Goal: Task Accomplishment & Management: Manage account settings

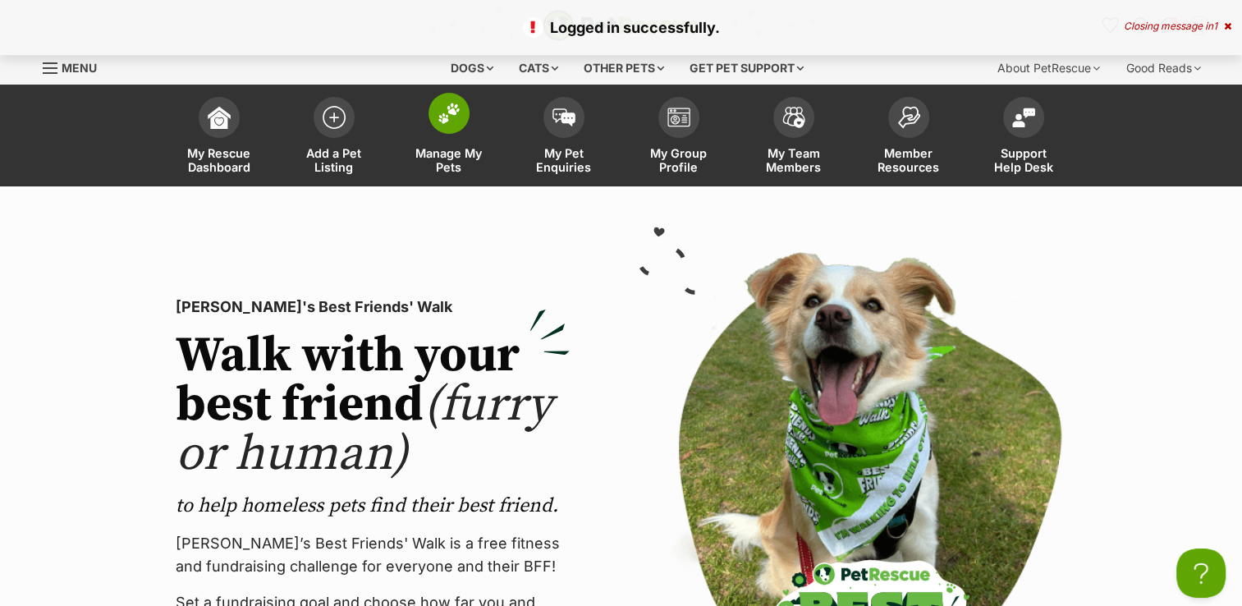
click at [448, 111] on img at bounding box center [449, 113] width 23 height 21
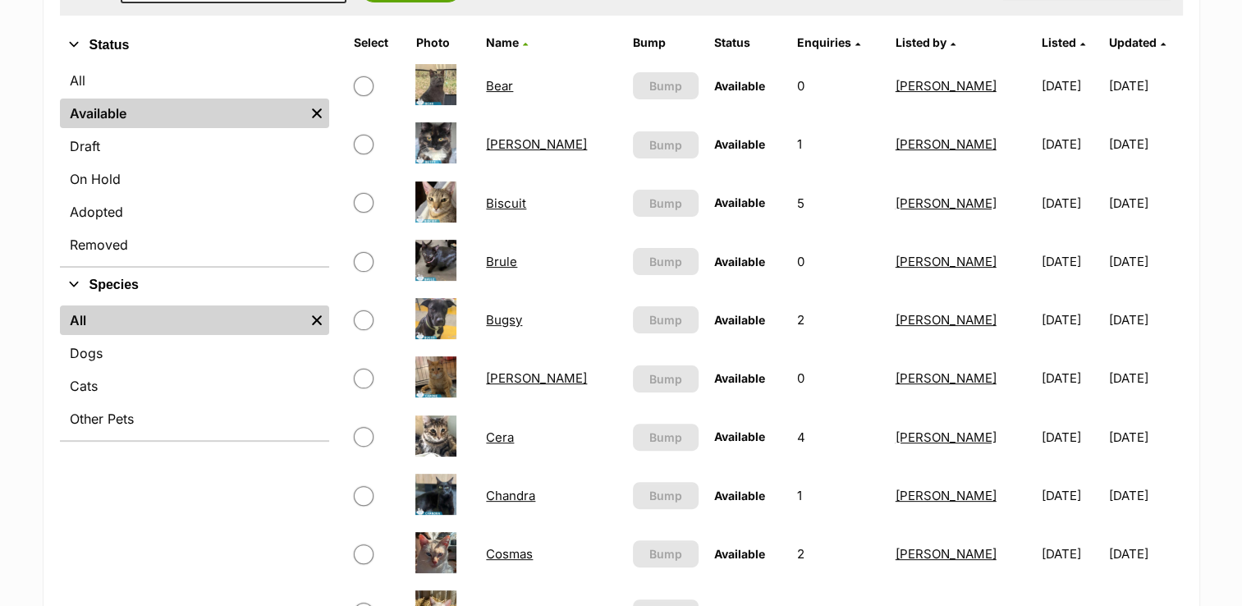
scroll to position [411, 0]
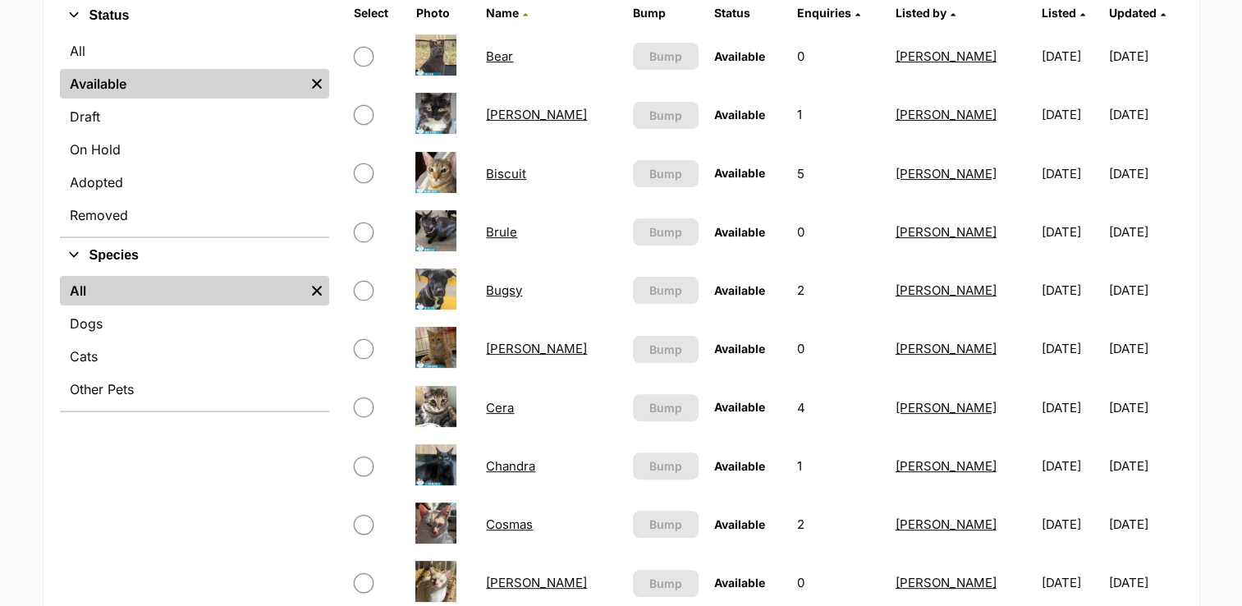
click at [522, 350] on link "[PERSON_NAME]" at bounding box center [536, 349] width 101 height 16
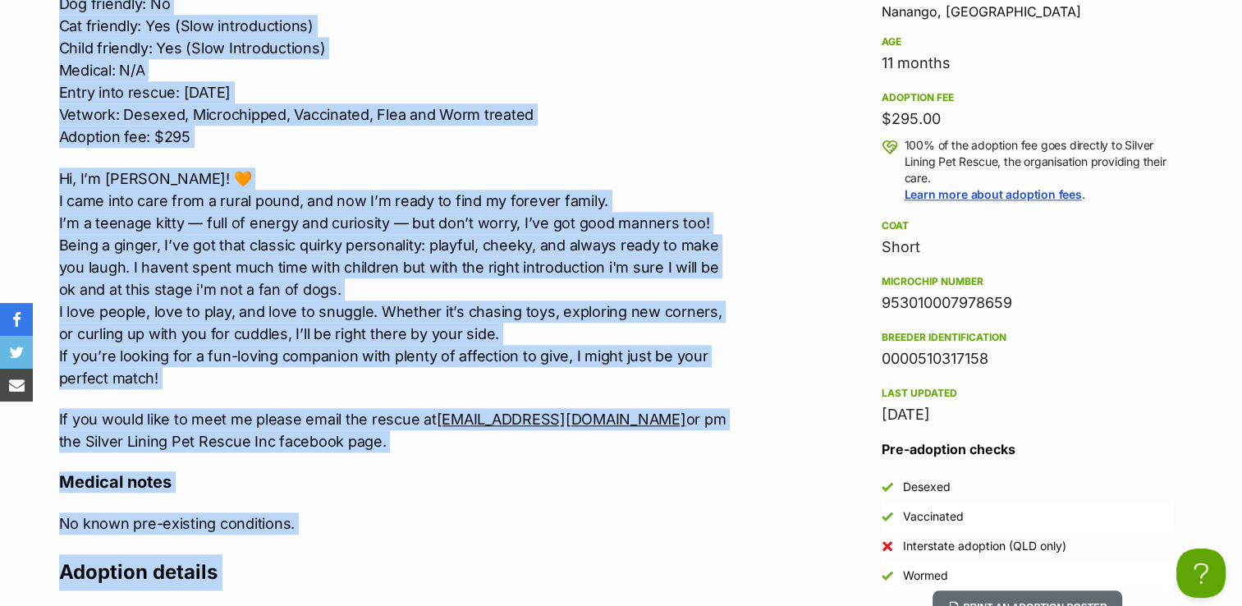
scroll to position [1674, 0]
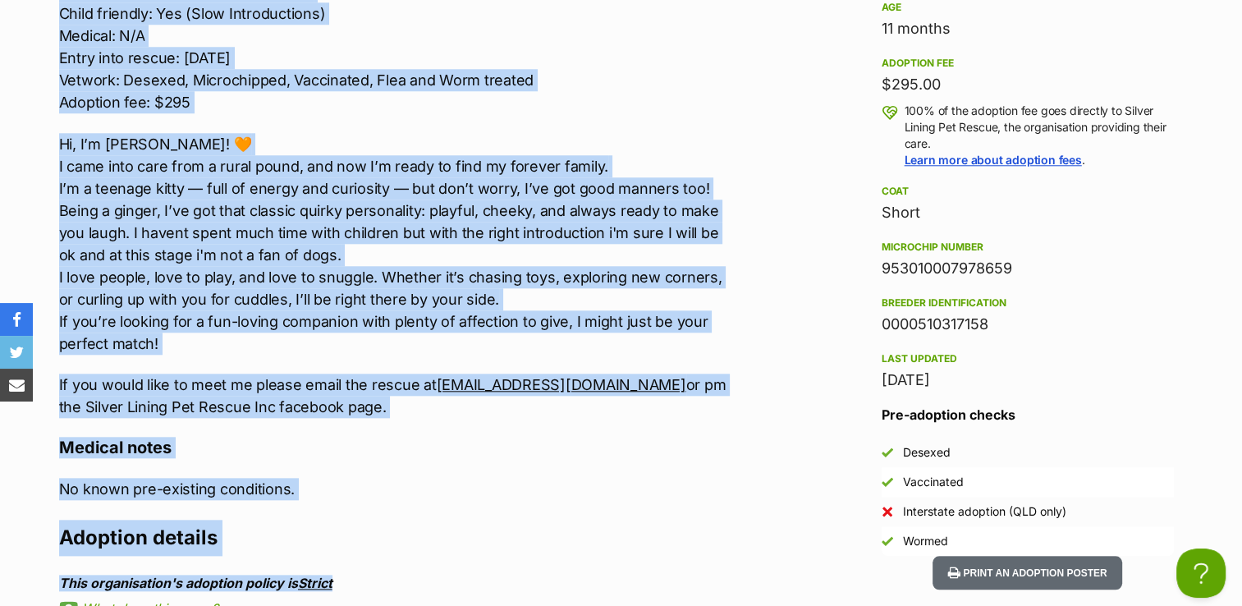
drag, startPoint x: 59, startPoint y: 67, endPoint x: 588, endPoint y: 410, distance: 629.9
click at [588, 410] on div "Located: Nanango Breed: DSH Sex: Male DOB: 6/10/2024 Dog friendly: No Cat frien…" at bounding box center [398, 143] width 678 height 548
copy div "Located: Nanango Breed: DSH Sex: Male DOB: 6/10/2024 Dog friendly: No Cat frien…"
click at [713, 154] on p "Hi, I’m Capone! 🧡 I came into care from a rural pound, and now I’m ready to fin…" at bounding box center [398, 244] width 678 height 222
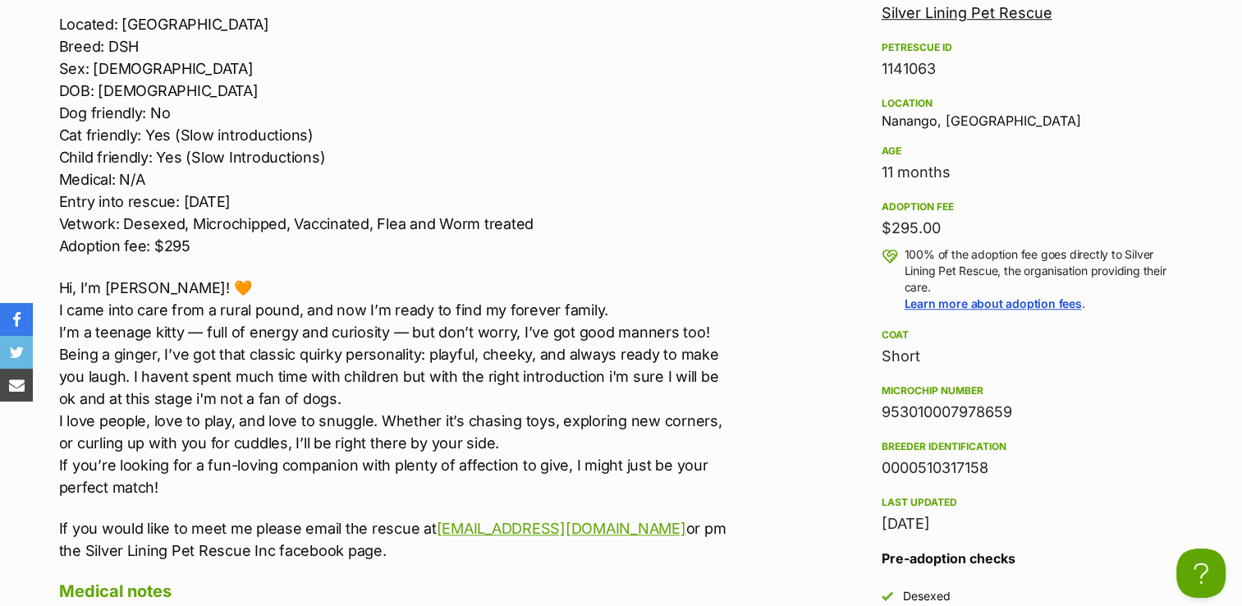
scroll to position [1592, 0]
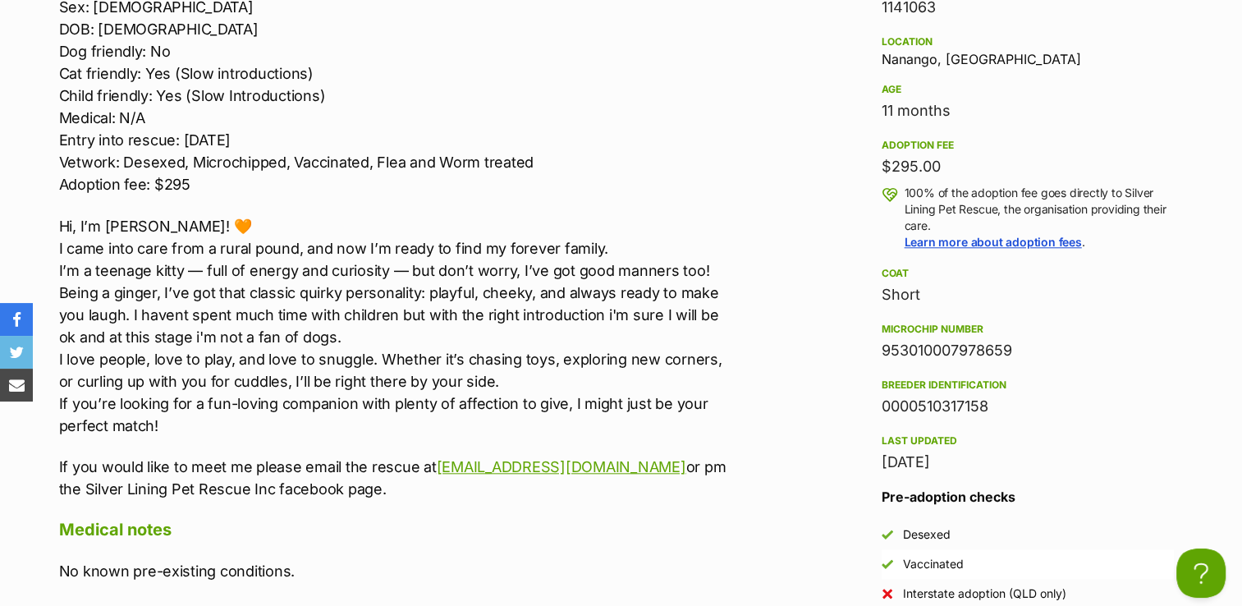
drag, startPoint x: 882, startPoint y: 340, endPoint x: 1016, endPoint y: 351, distance: 135.1
click at [1016, 351] on div "953010007978659" at bounding box center [1028, 350] width 292 height 23
copy div "953010007978659"
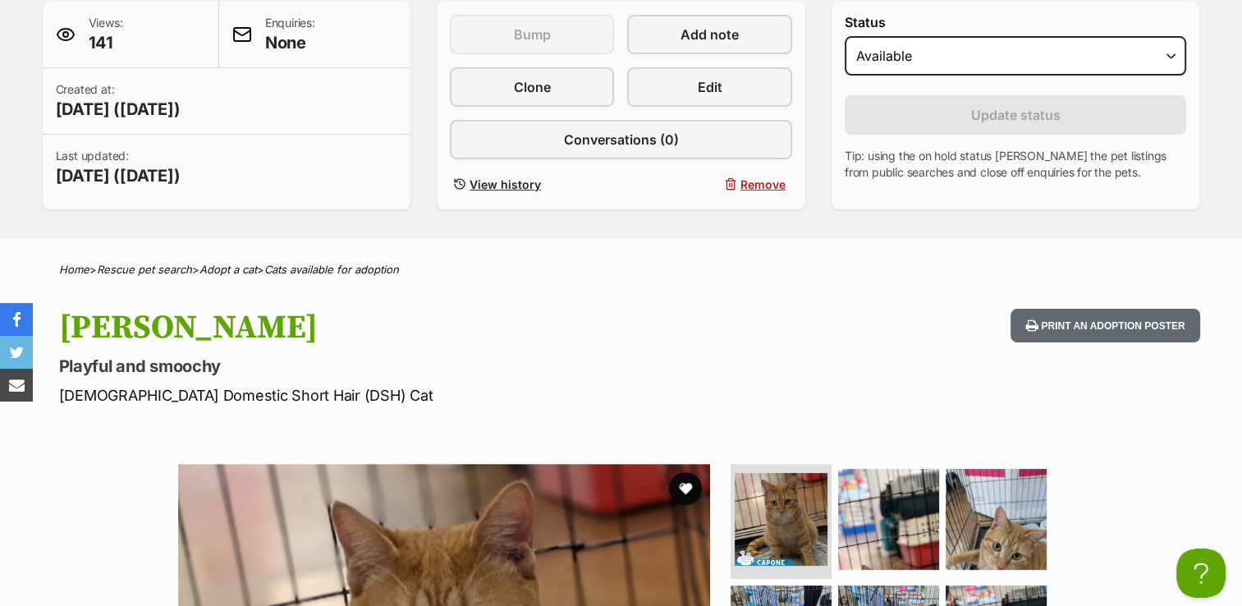
scroll to position [360, 0]
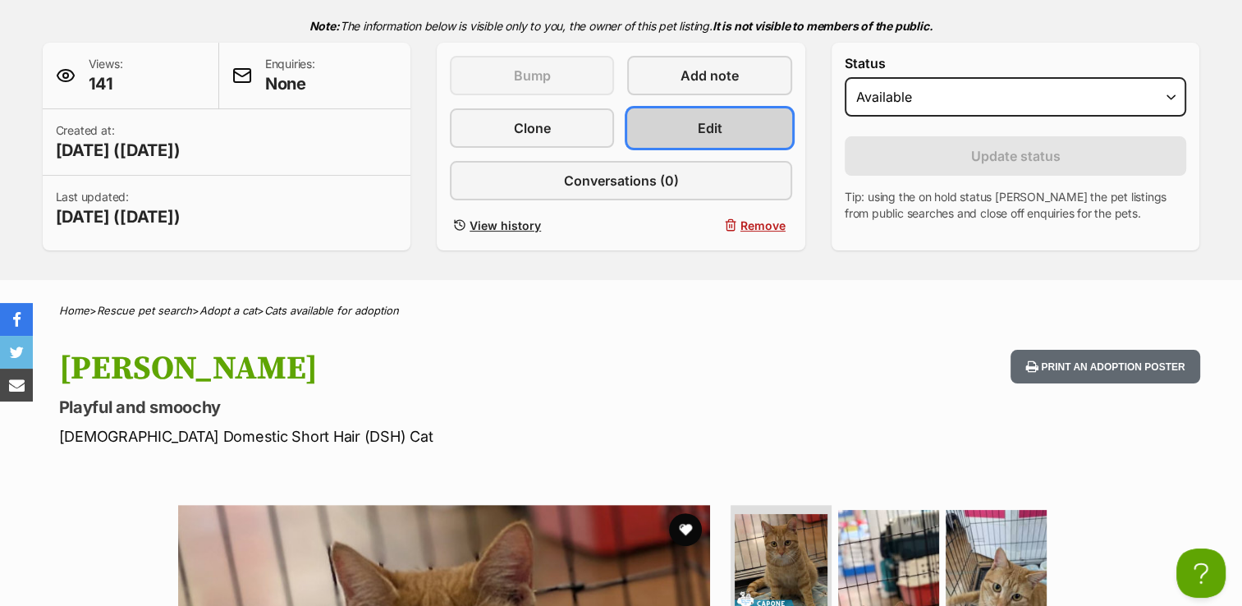
click at [718, 123] on span "Edit" at bounding box center [710, 128] width 25 height 20
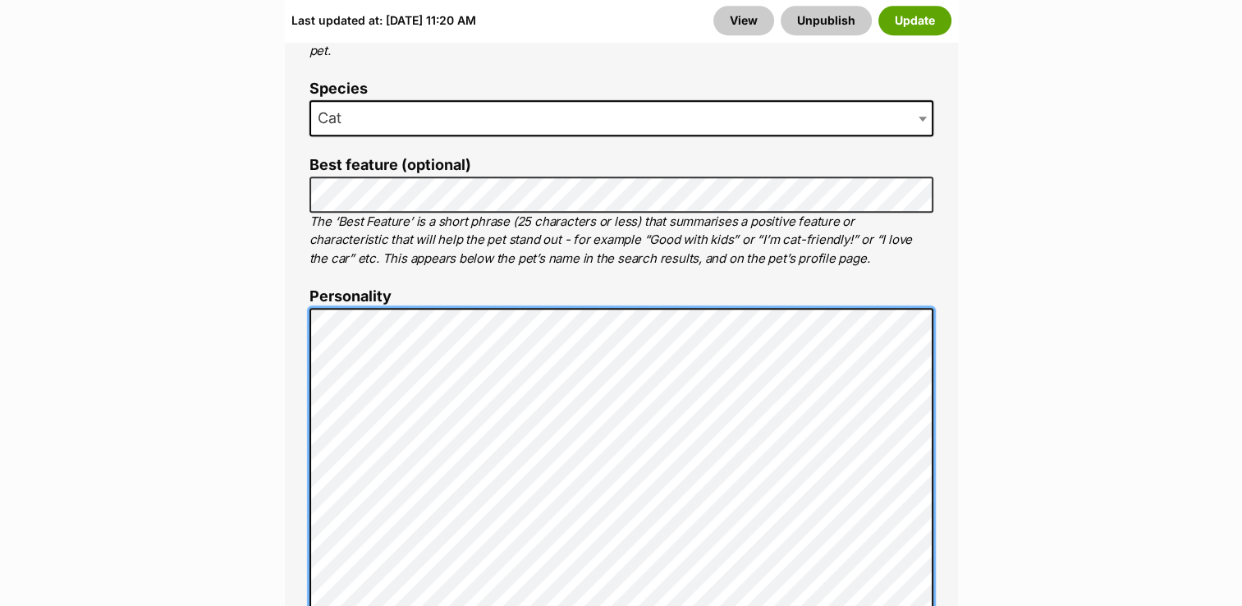
scroll to position [1149, 0]
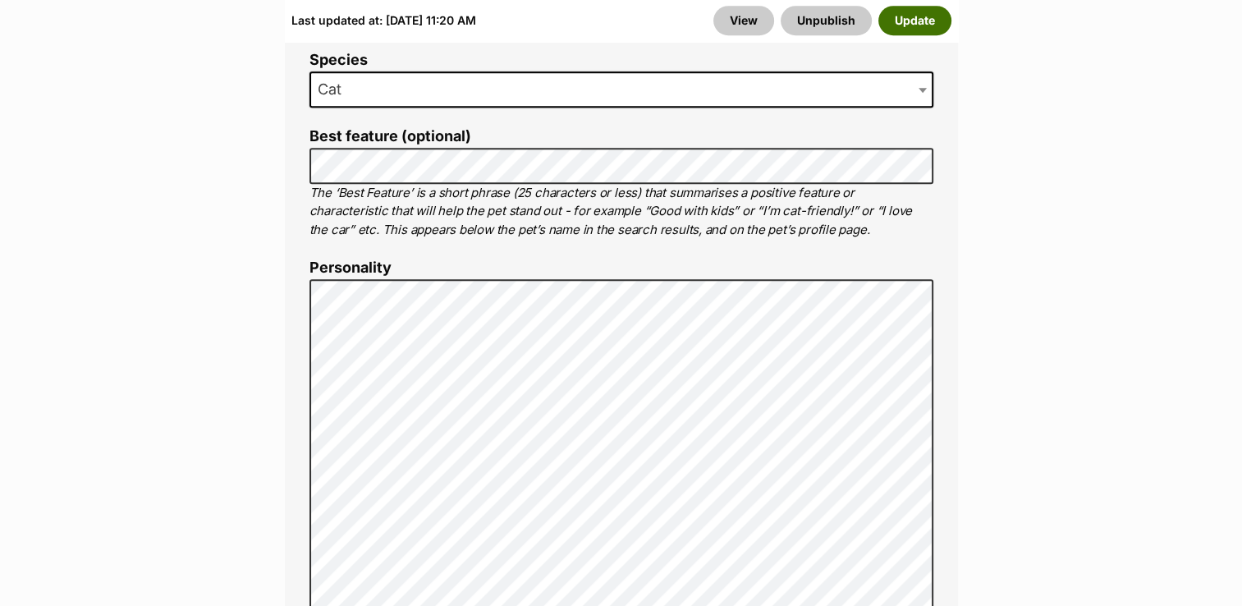
click at [900, 20] on button "Update" at bounding box center [915, 21] width 73 height 30
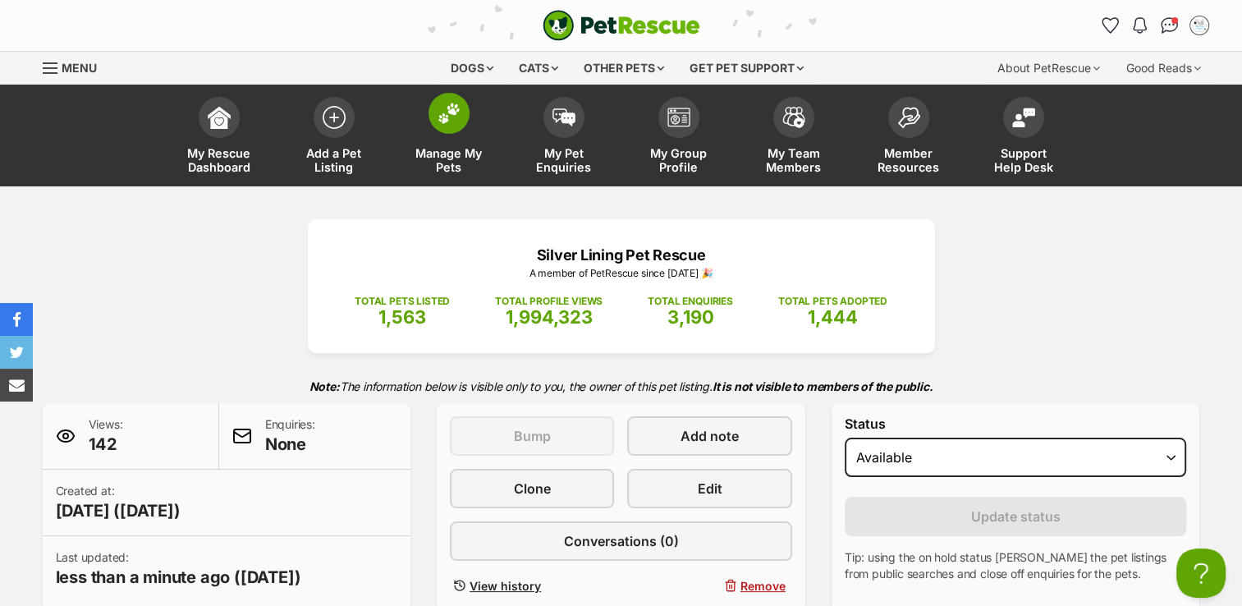
click at [443, 117] on img at bounding box center [449, 113] width 23 height 21
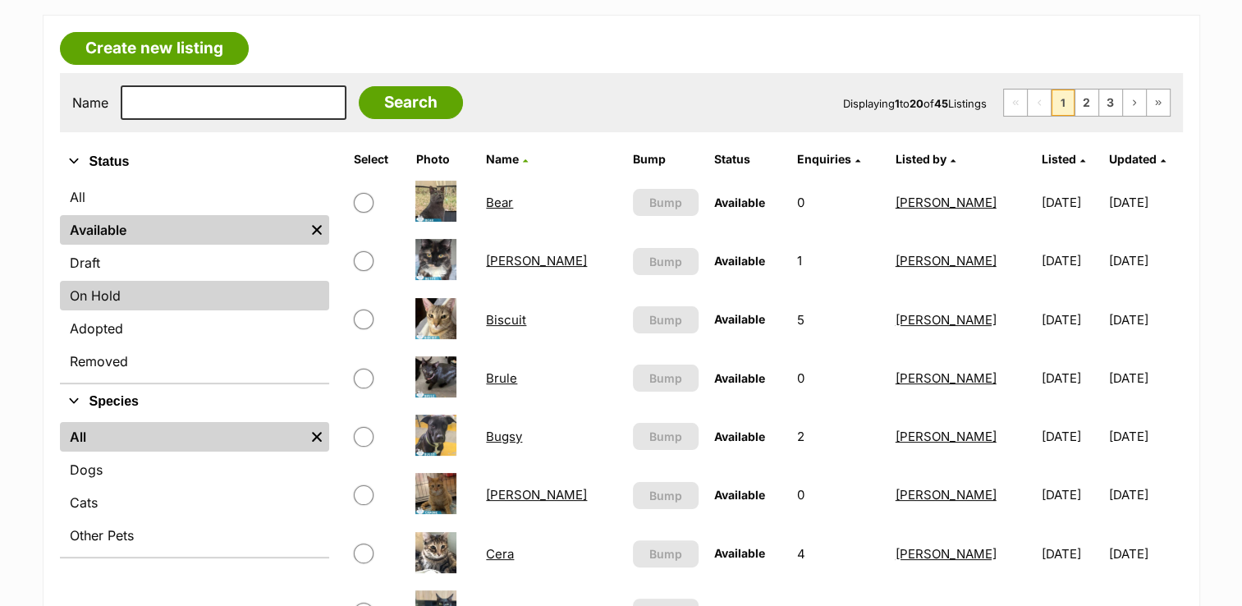
scroll to position [328, 0]
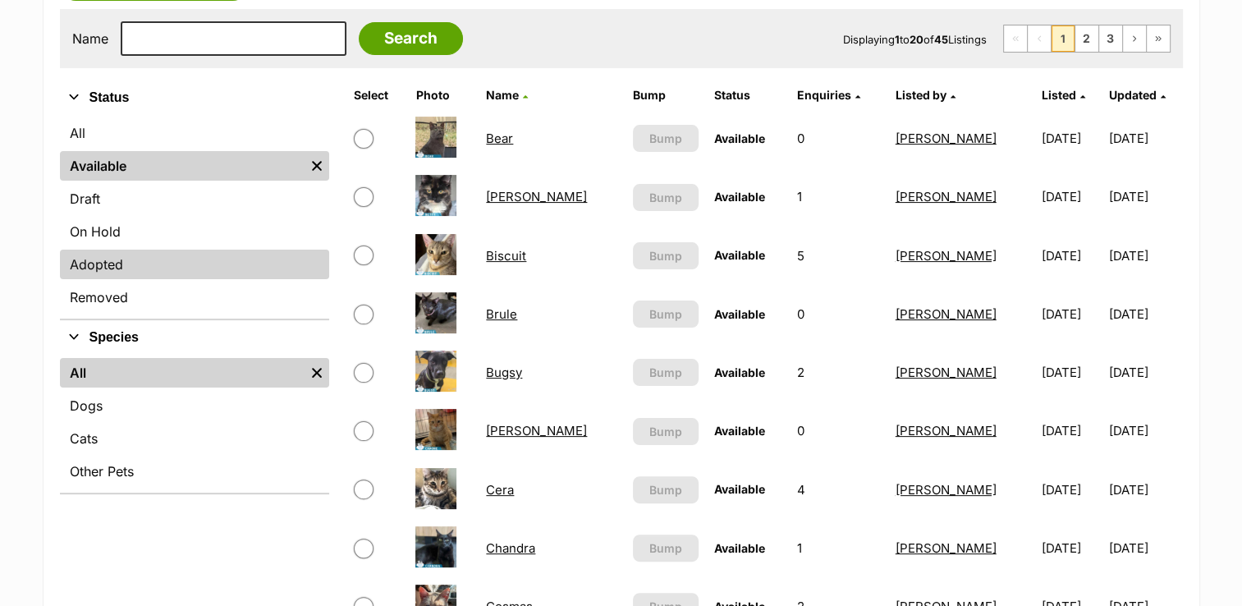
click at [160, 264] on link "Adopted" at bounding box center [194, 265] width 269 height 30
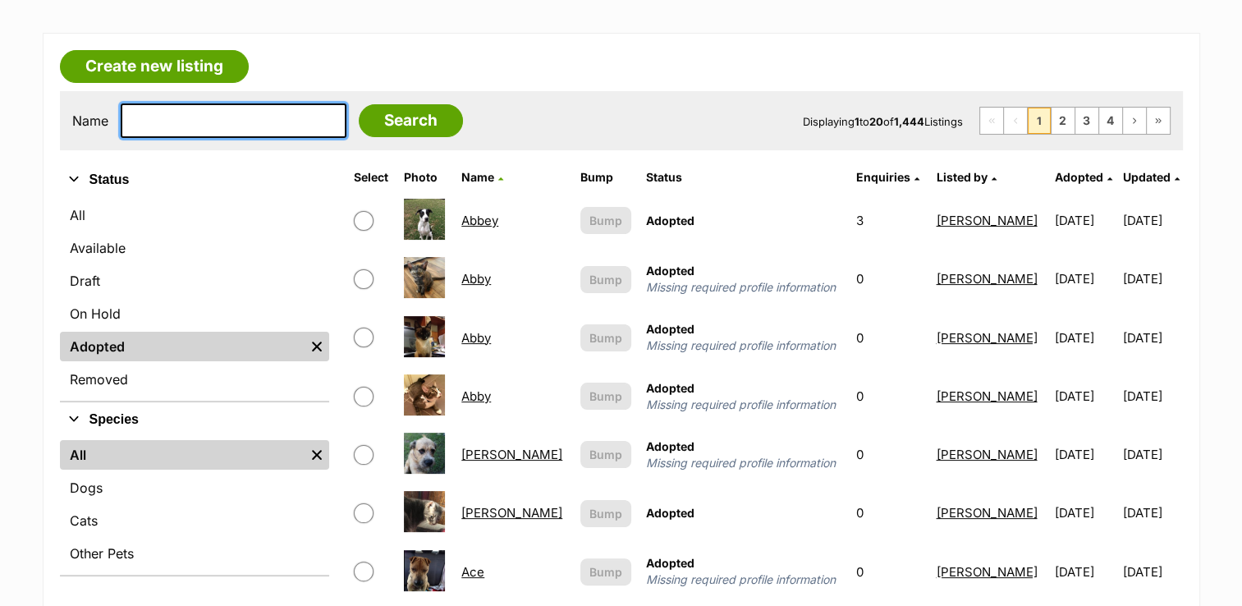
click at [220, 126] on input "text" at bounding box center [234, 120] width 226 height 34
type input "ameila"
click at [359, 104] on input "Search" at bounding box center [411, 120] width 104 height 33
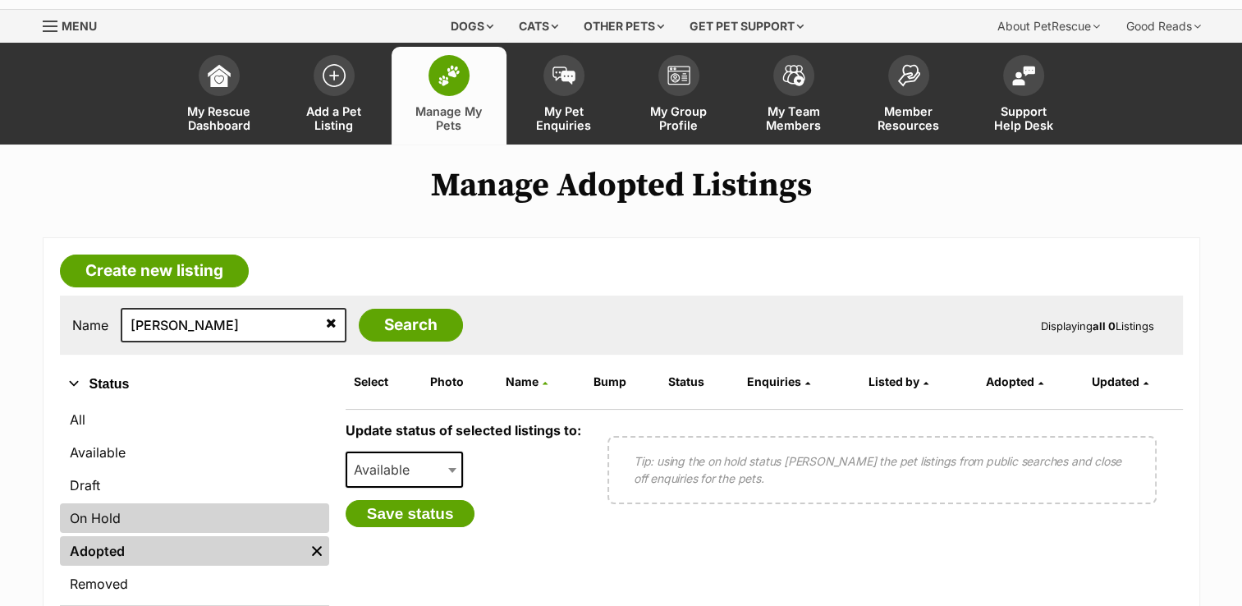
scroll to position [82, 0]
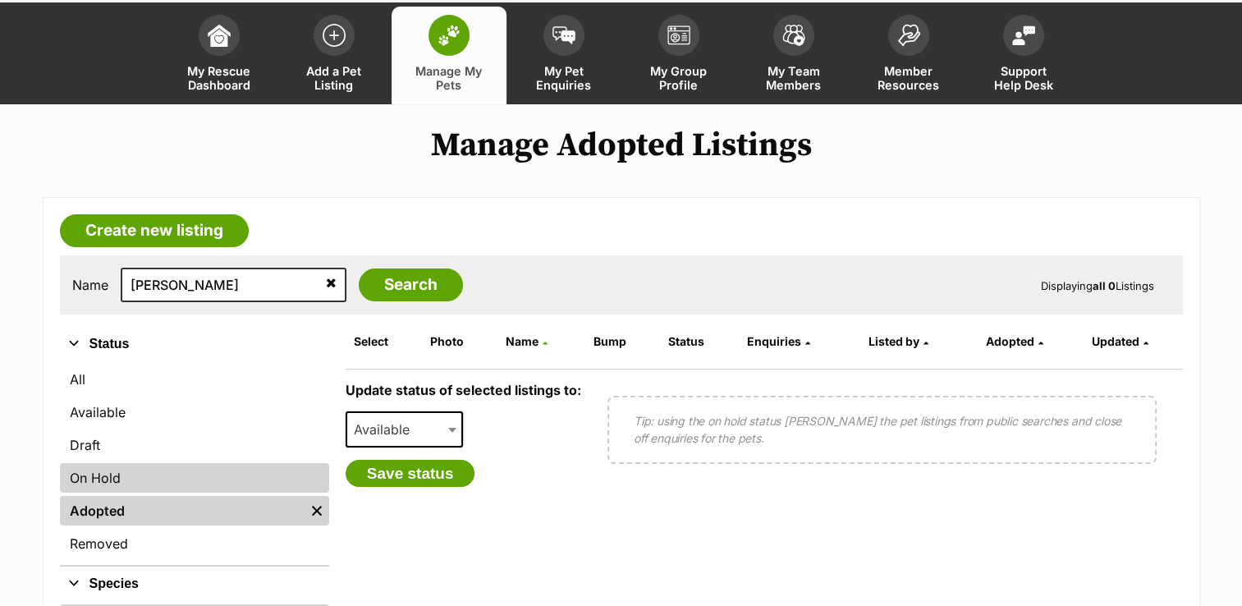
click at [125, 481] on link "On Hold" at bounding box center [194, 478] width 269 height 30
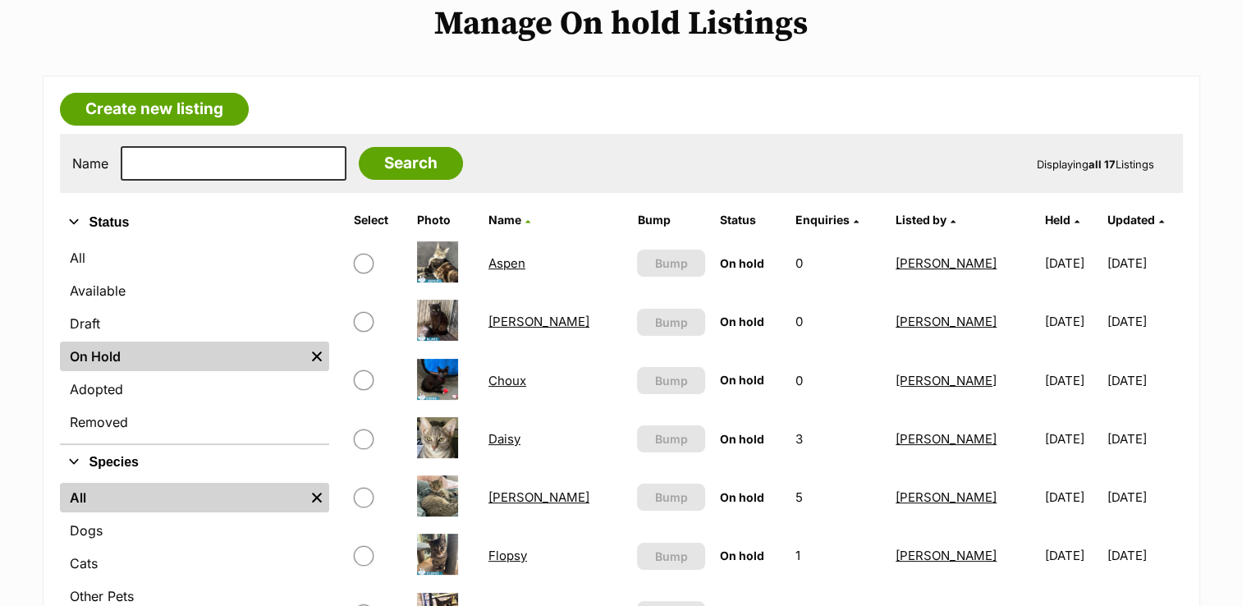
scroll to position [164, 0]
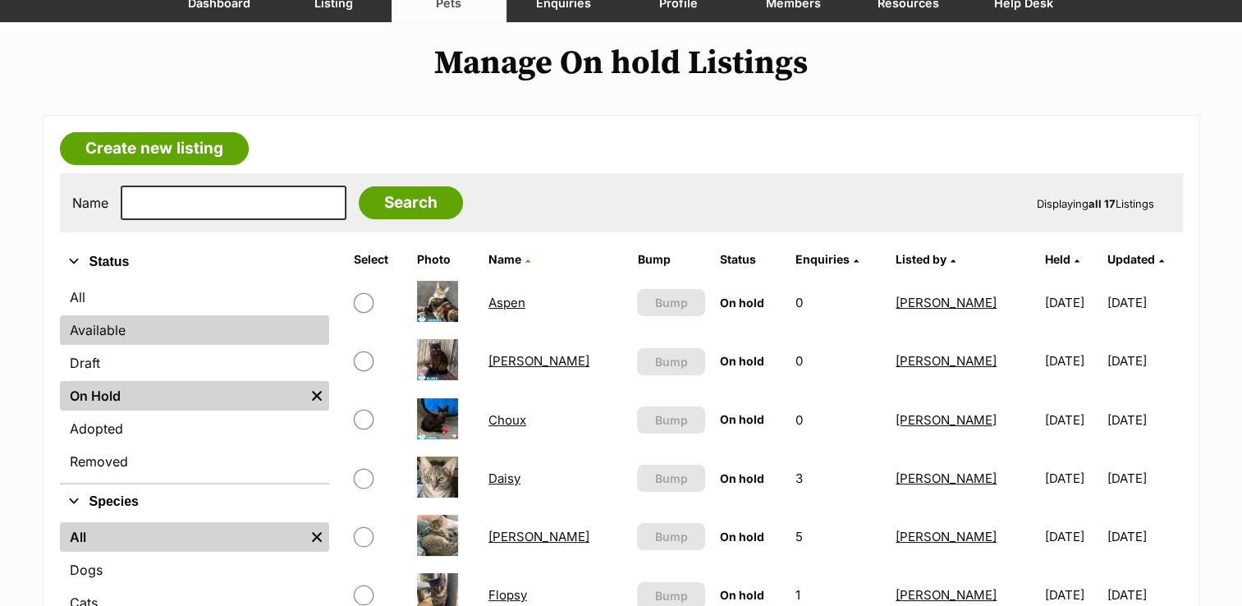
click at [114, 328] on link "Available" at bounding box center [194, 330] width 269 height 30
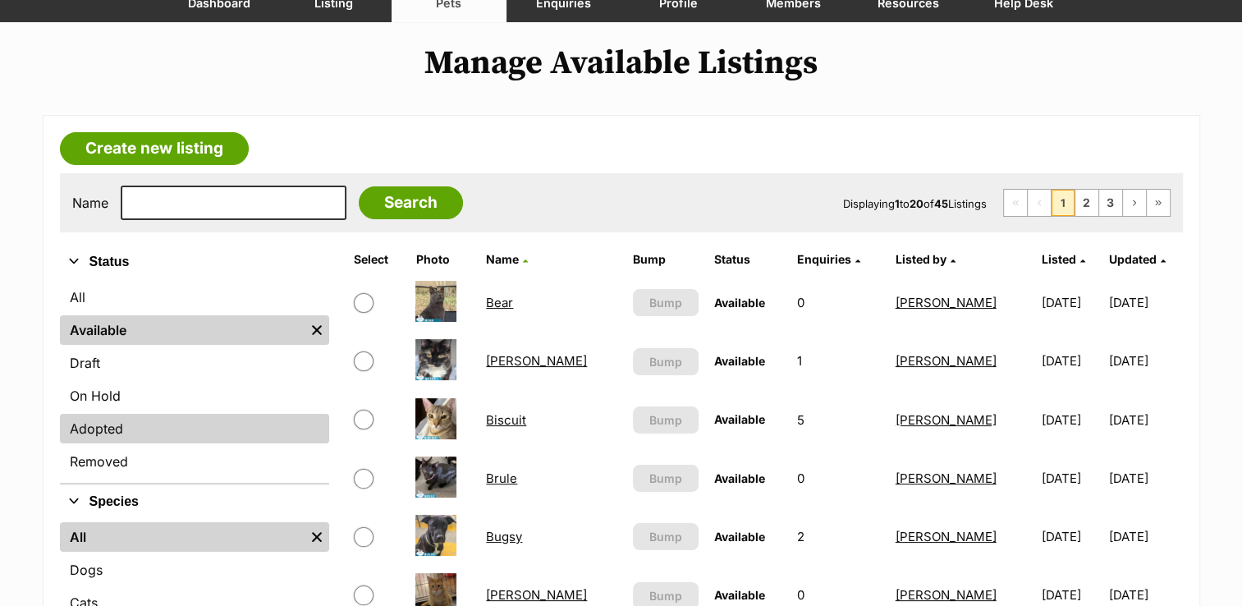
click at [222, 428] on link "Adopted" at bounding box center [194, 429] width 269 height 30
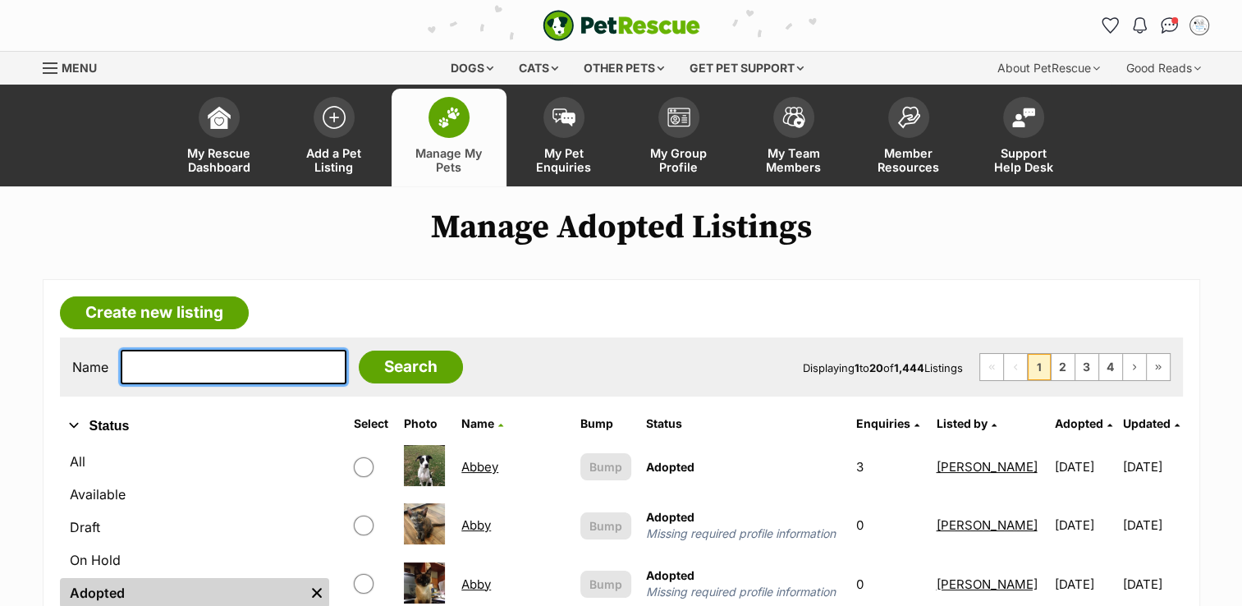
click at [135, 362] on input "text" at bounding box center [234, 367] width 226 height 34
type input "[PERSON_NAME]"
click at [359, 351] on input "Search" at bounding box center [411, 367] width 104 height 33
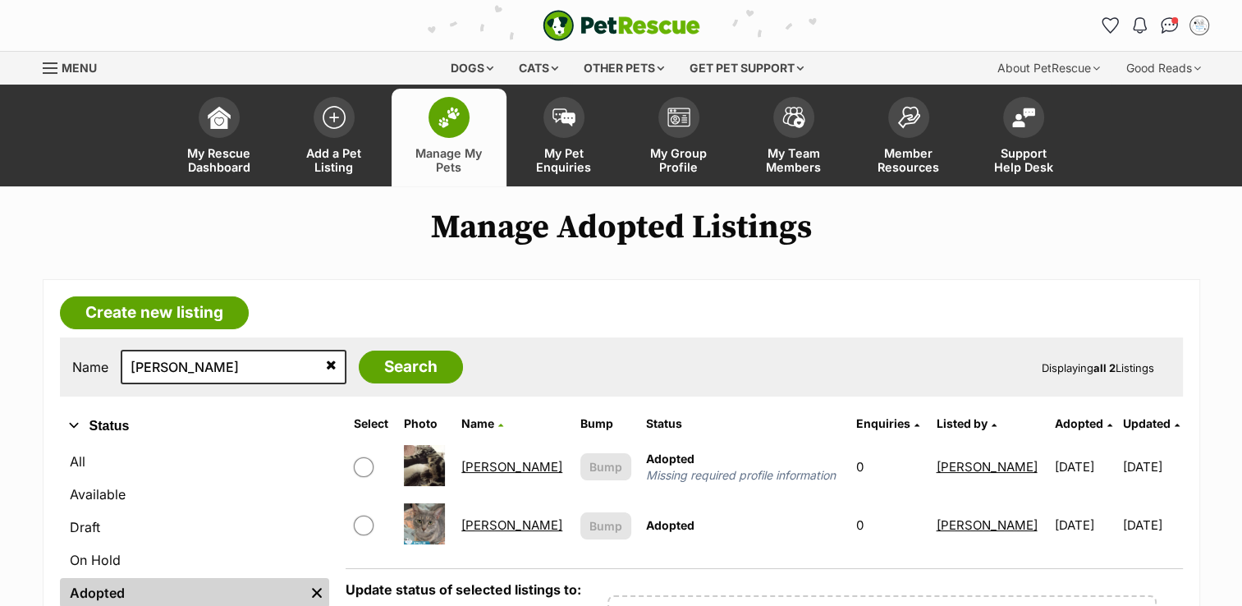
click at [484, 523] on link "[PERSON_NAME]" at bounding box center [511, 525] width 101 height 16
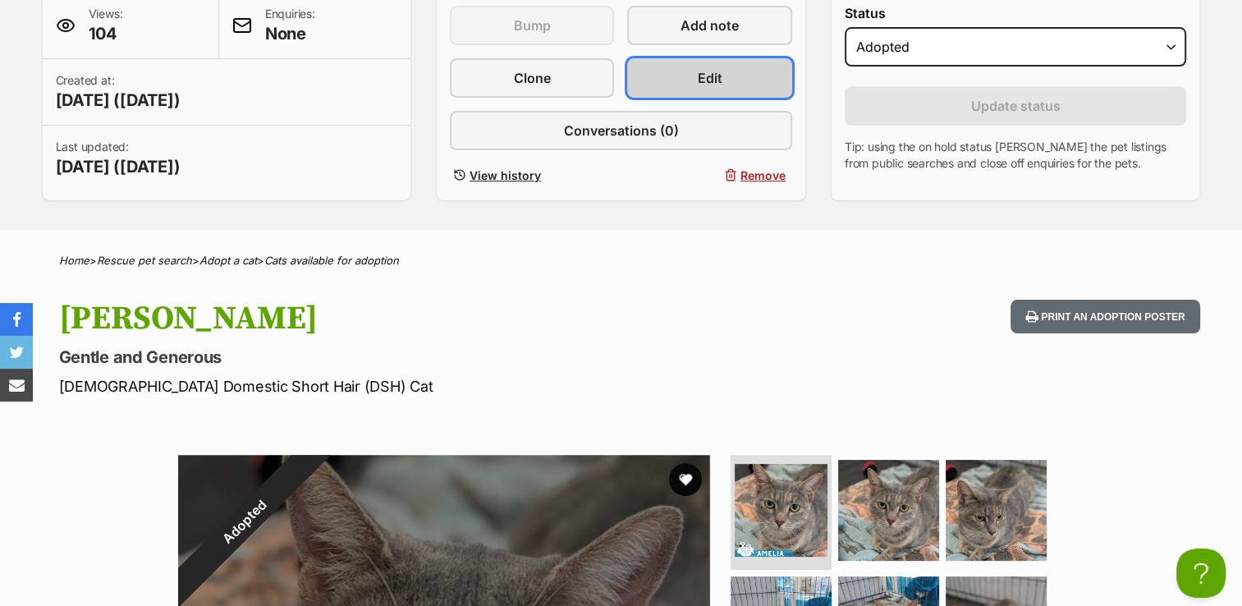
click at [725, 79] on link "Edit" at bounding box center [709, 77] width 164 height 39
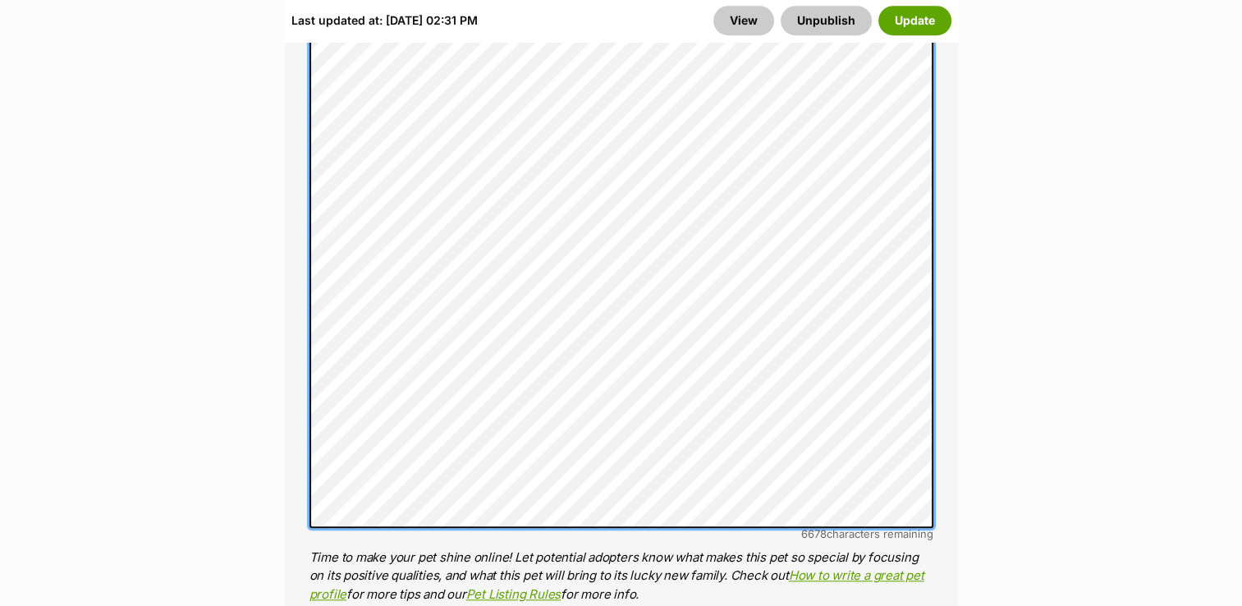
scroll to position [1441, 0]
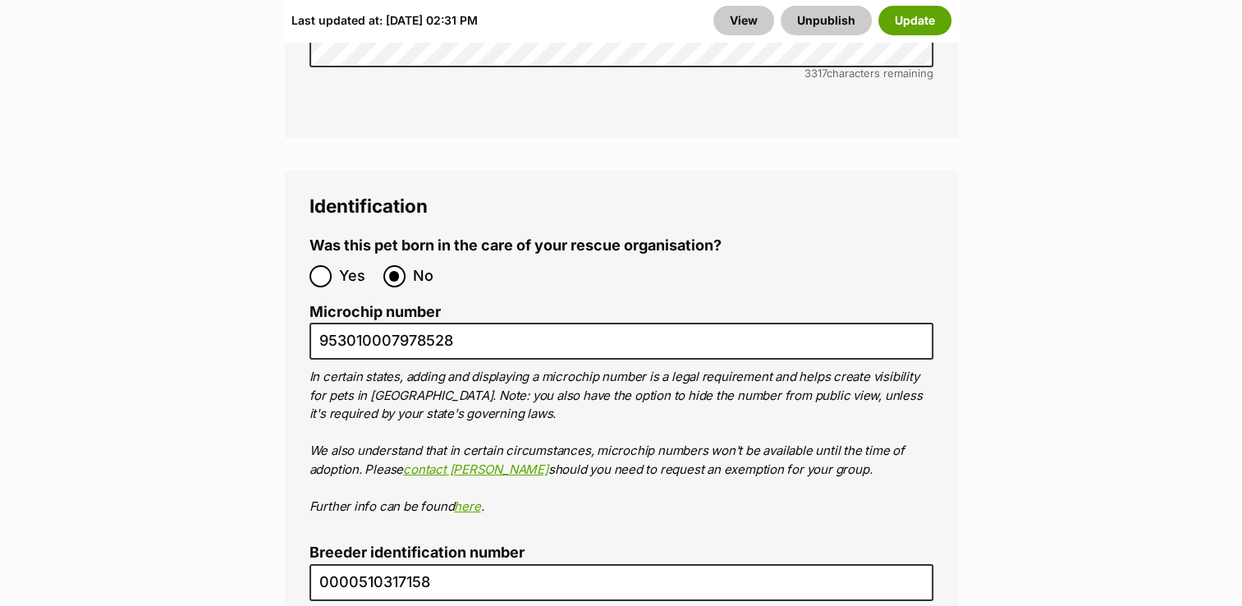
scroll to position [5875, 0]
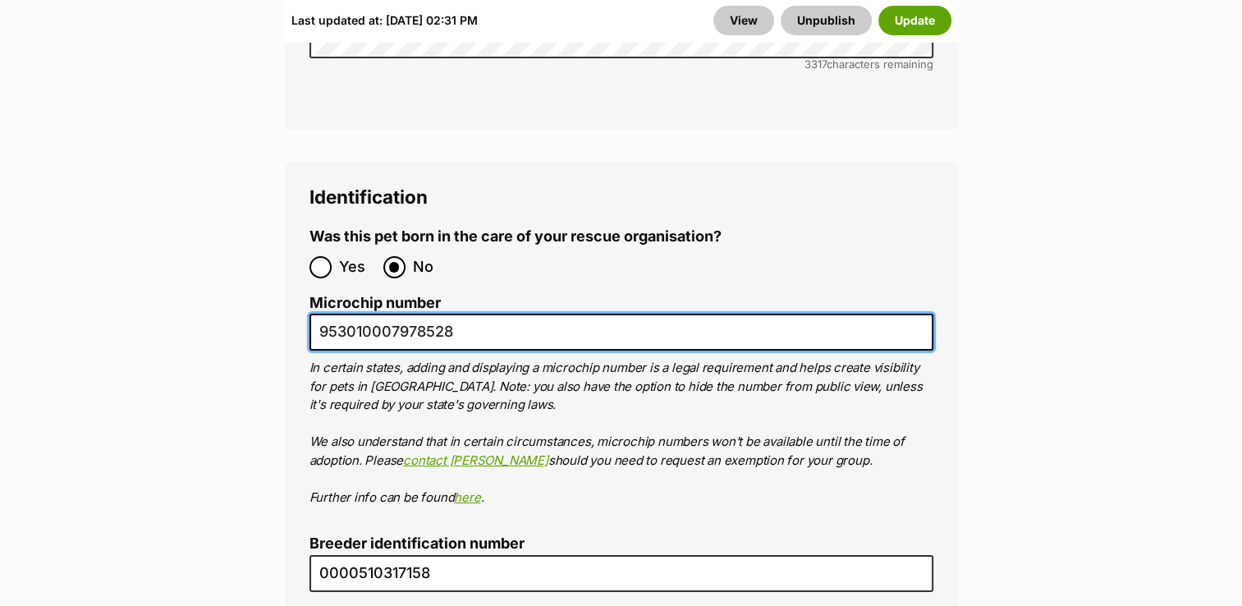
drag, startPoint x: 317, startPoint y: 249, endPoint x: 466, endPoint y: 262, distance: 150.0
click at [466, 314] on input "953010007978528" at bounding box center [622, 332] width 624 height 37
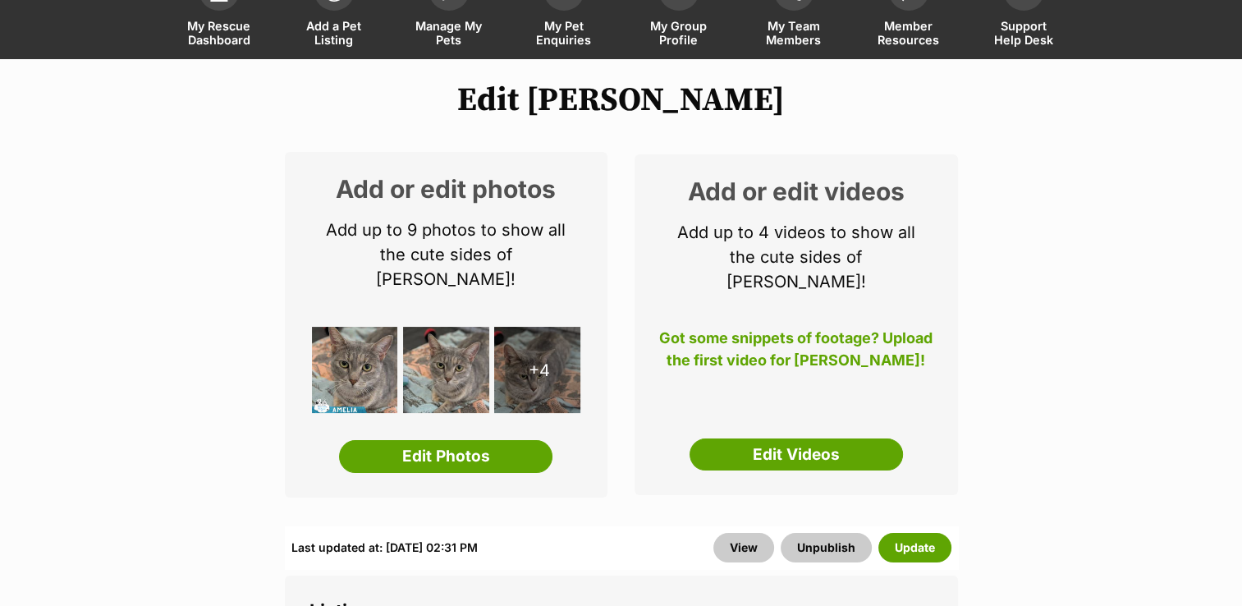
scroll to position [0, 0]
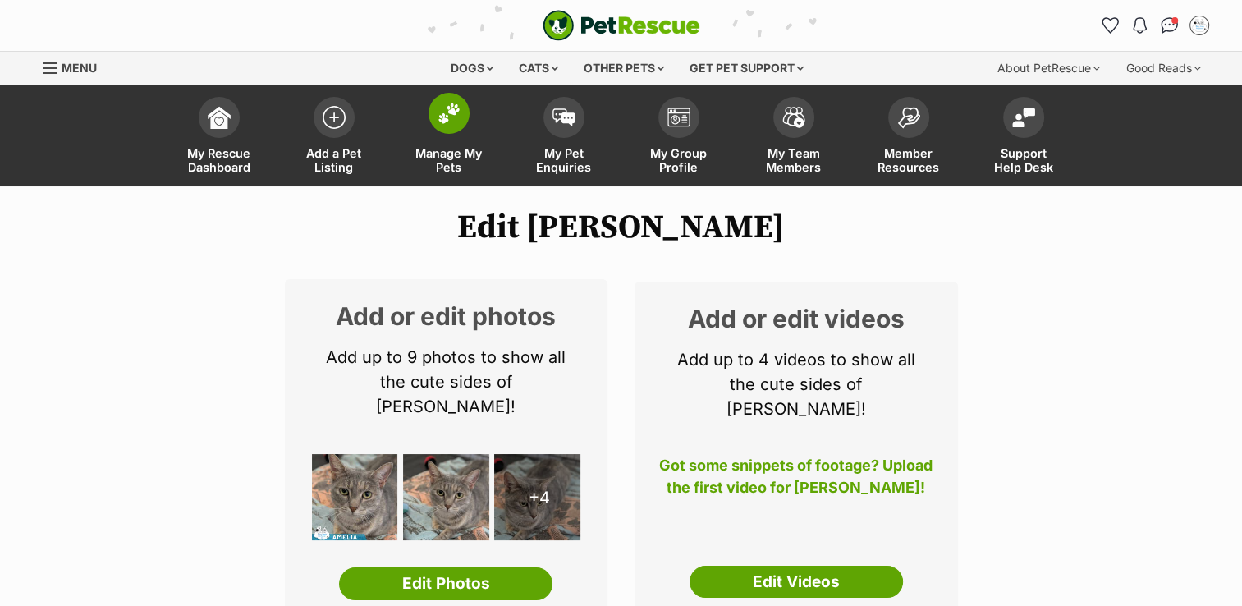
click at [452, 122] on img at bounding box center [449, 113] width 23 height 21
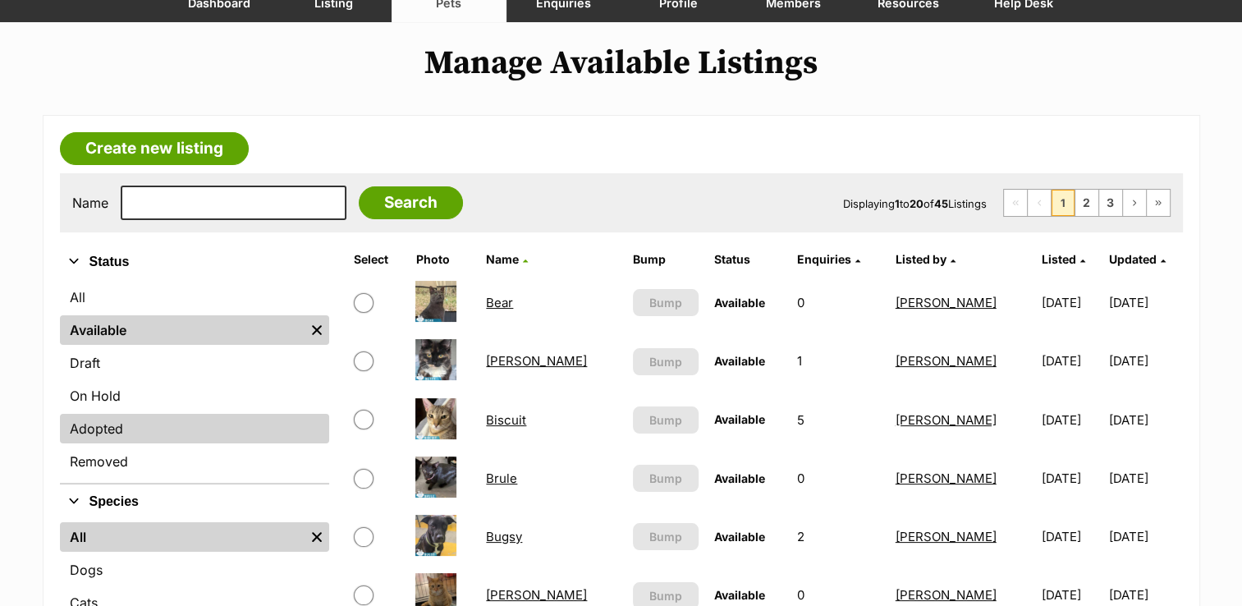
click at [191, 434] on link "Adopted" at bounding box center [194, 429] width 269 height 30
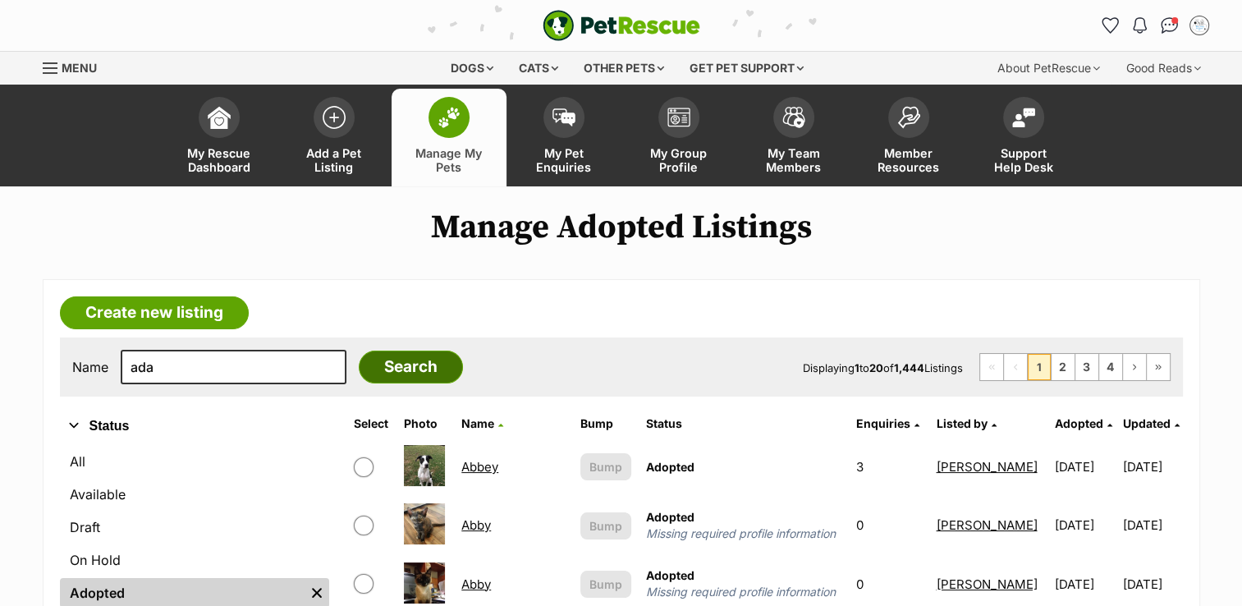
type input "ada"
click at [381, 373] on input "Search" at bounding box center [411, 367] width 104 height 33
